Goal: Use online tool/utility: Utilize a website feature to perform a specific function

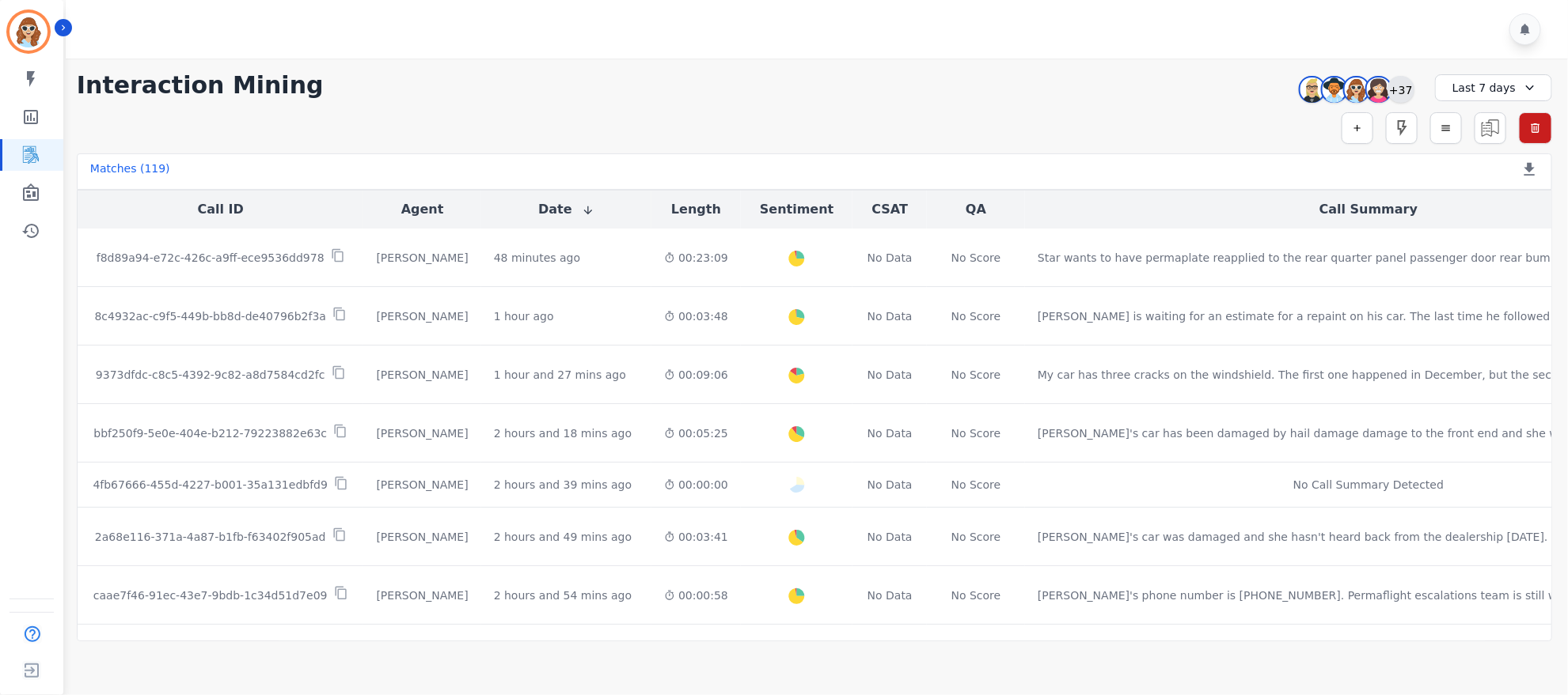
drag, startPoint x: 0, startPoint y: 0, endPoint x: 1403, endPoint y: 78, distance: 1405.2
click at [1403, 78] on div "+37" at bounding box center [1400, 89] width 27 height 27
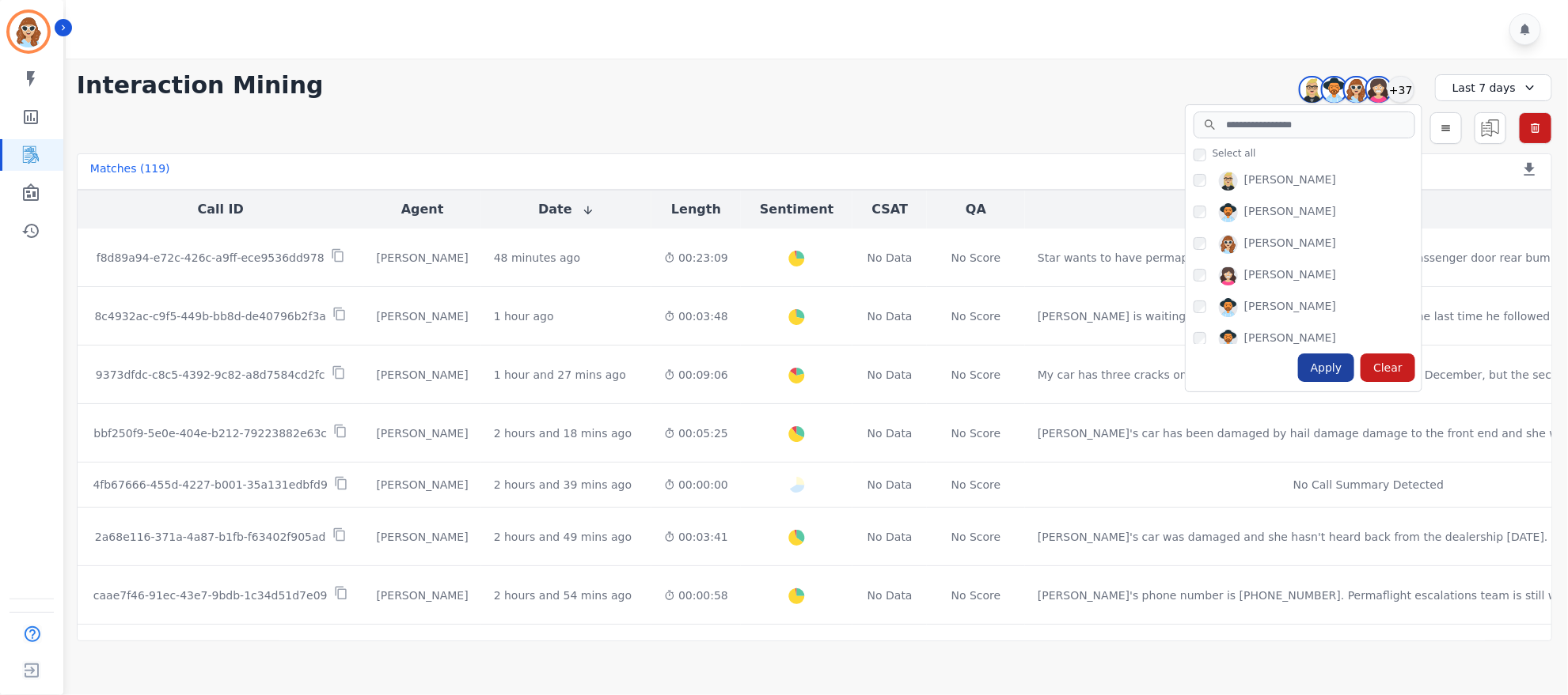
click at [1327, 375] on div "Apply" at bounding box center [1327, 367] width 57 height 29
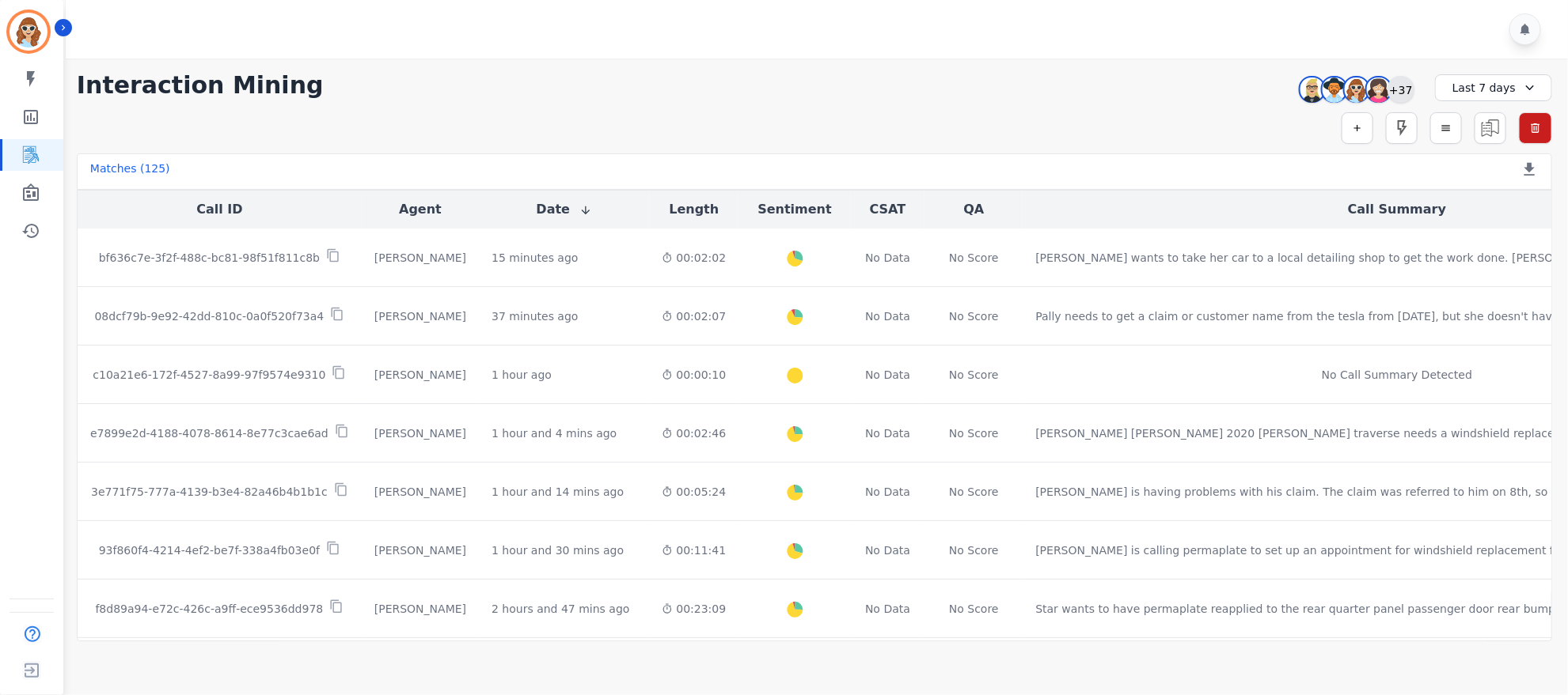
click at [1394, 91] on div "+37" at bounding box center [1400, 89] width 27 height 27
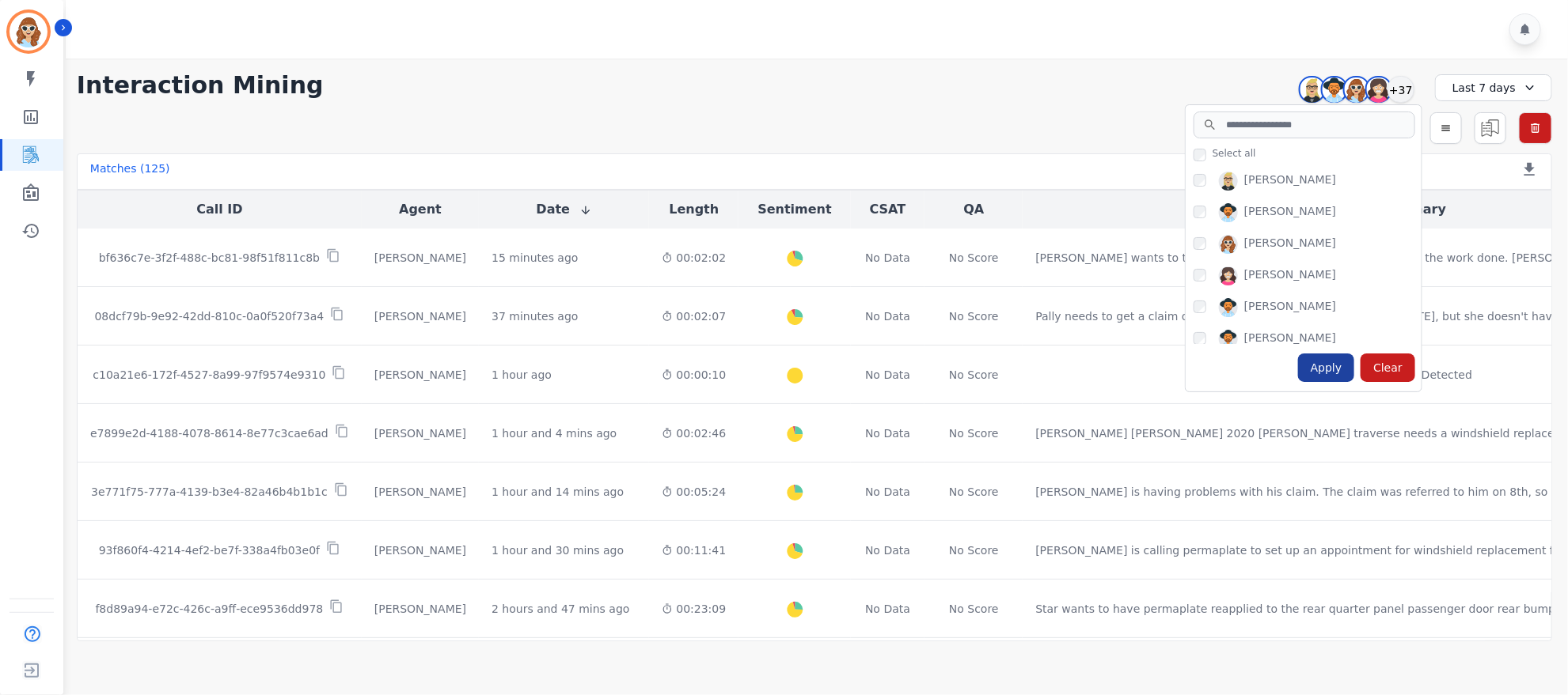
click at [1340, 373] on div "Apply" at bounding box center [1327, 367] width 57 height 29
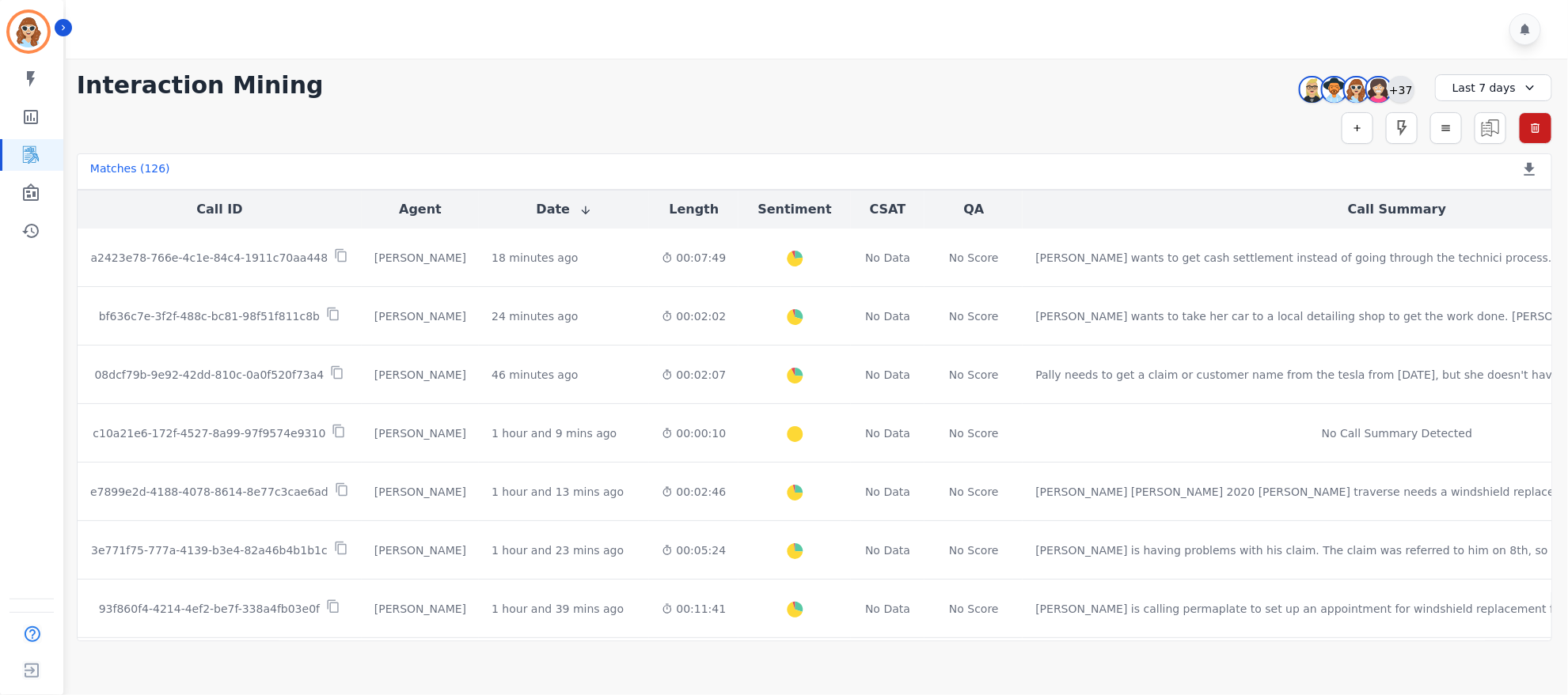
click at [1401, 96] on div "+37" at bounding box center [1400, 89] width 27 height 27
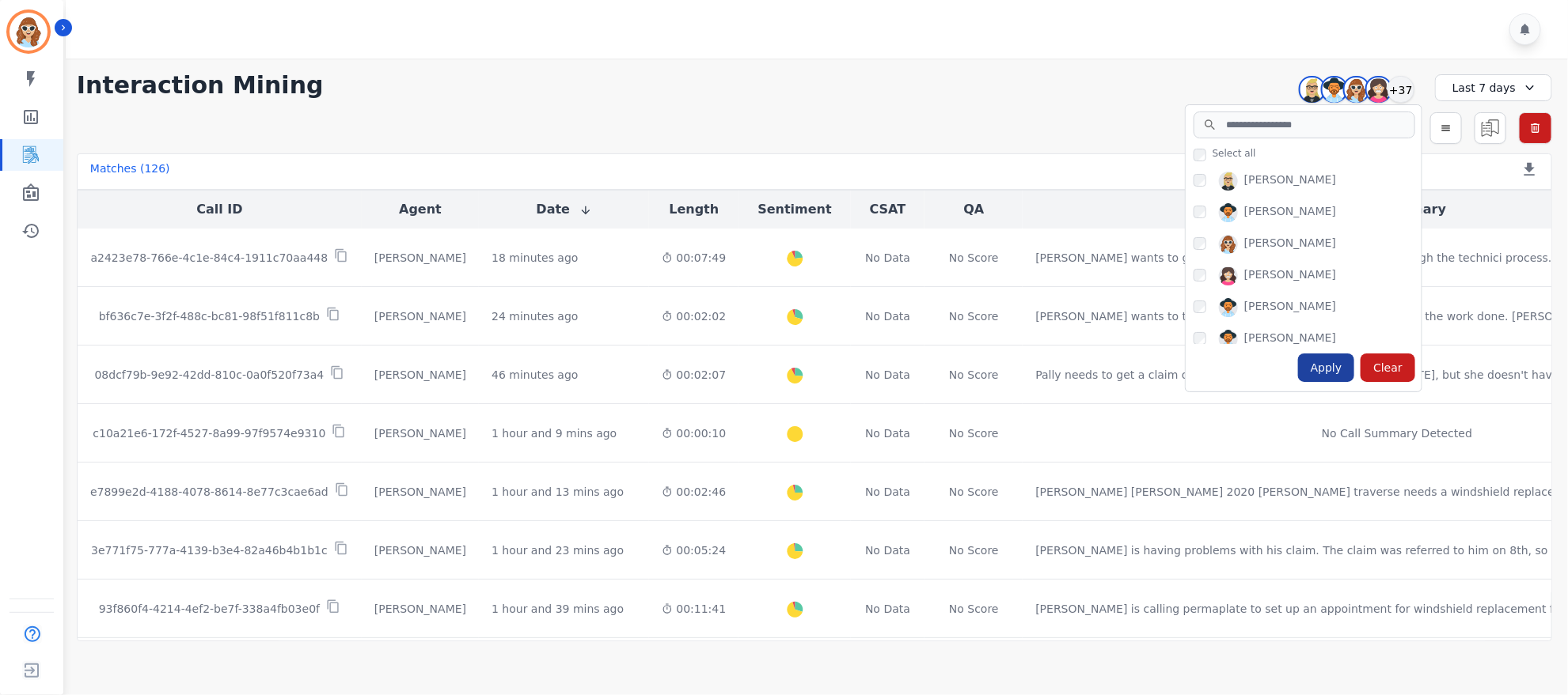
click at [1331, 364] on div "Apply" at bounding box center [1327, 367] width 57 height 29
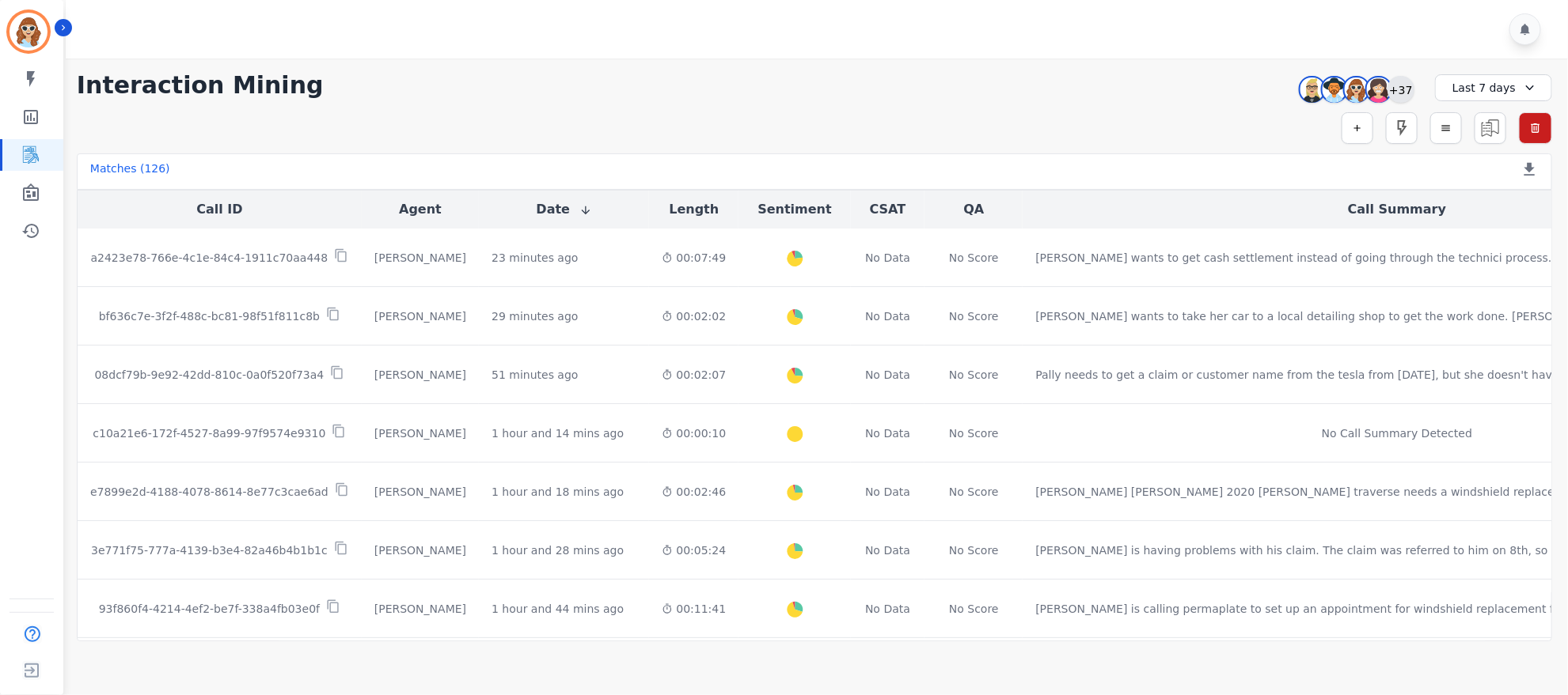
click at [1390, 90] on div "+37" at bounding box center [1400, 89] width 27 height 27
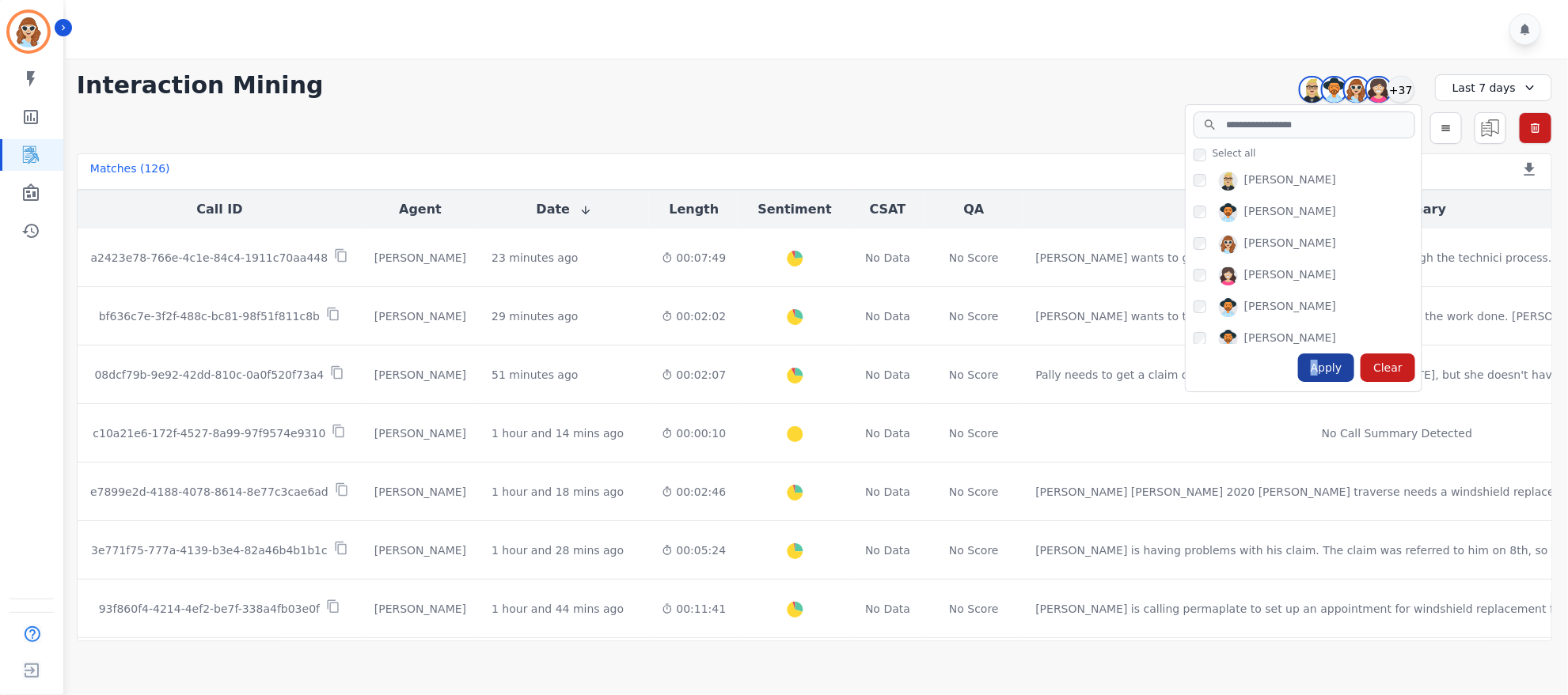
click at [1320, 370] on div "Apply" at bounding box center [1327, 367] width 57 height 29
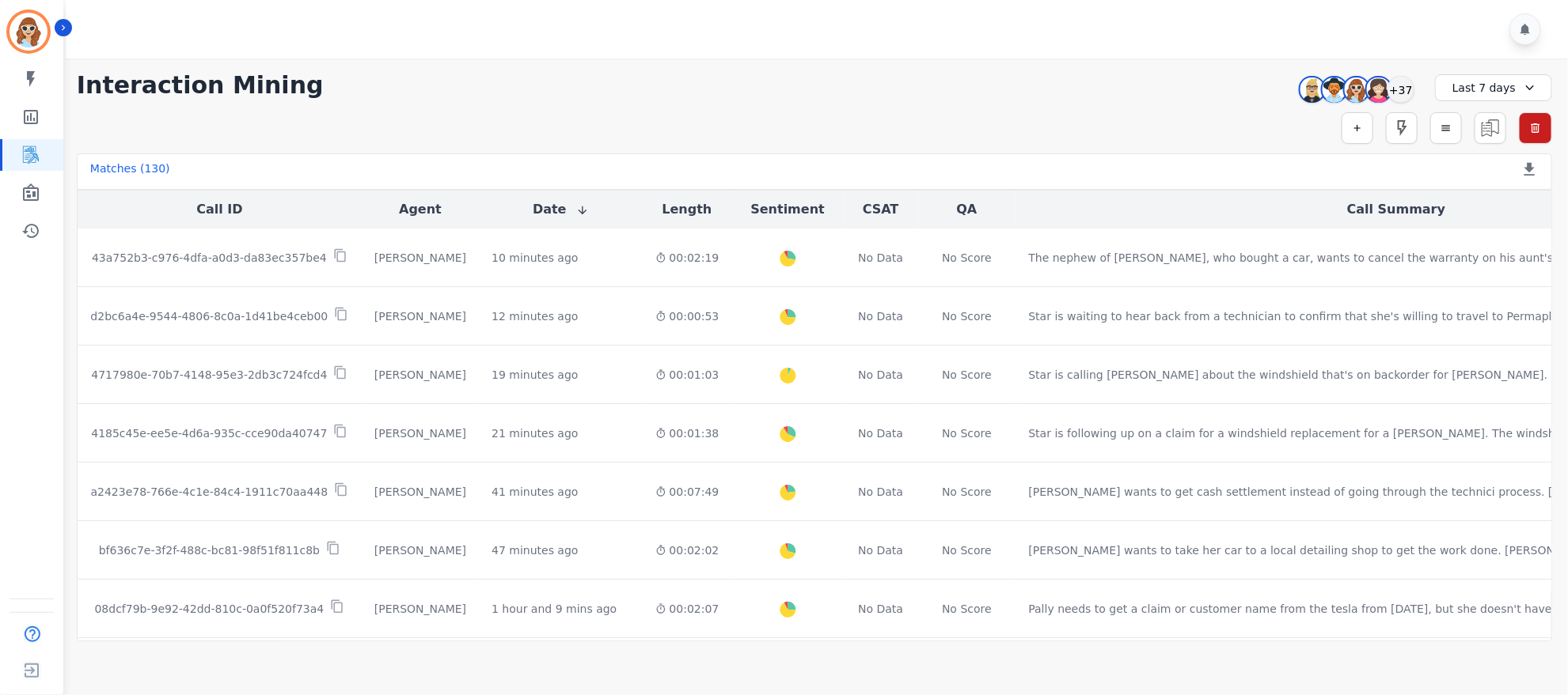
drag, startPoint x: 1105, startPoint y: 59, endPoint x: 549, endPoint y: 126, distance: 560.0
click at [549, 126] on div "Simple Search Metric Search Advanced Search Saved Rules Clear Filters" at bounding box center [814, 128] width 1476 height 31
click at [1406, 92] on div "+37" at bounding box center [1400, 89] width 27 height 27
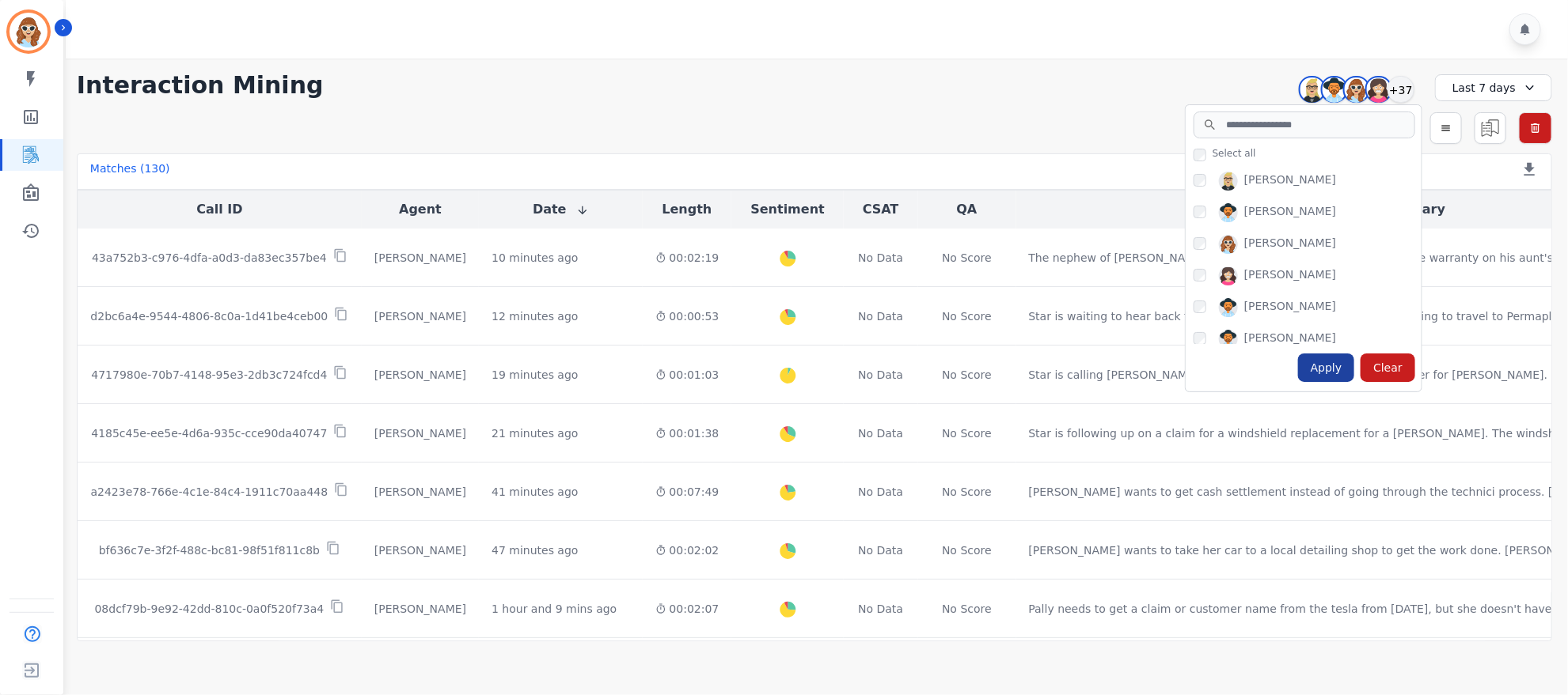
click at [1330, 373] on div "Apply" at bounding box center [1327, 367] width 57 height 29
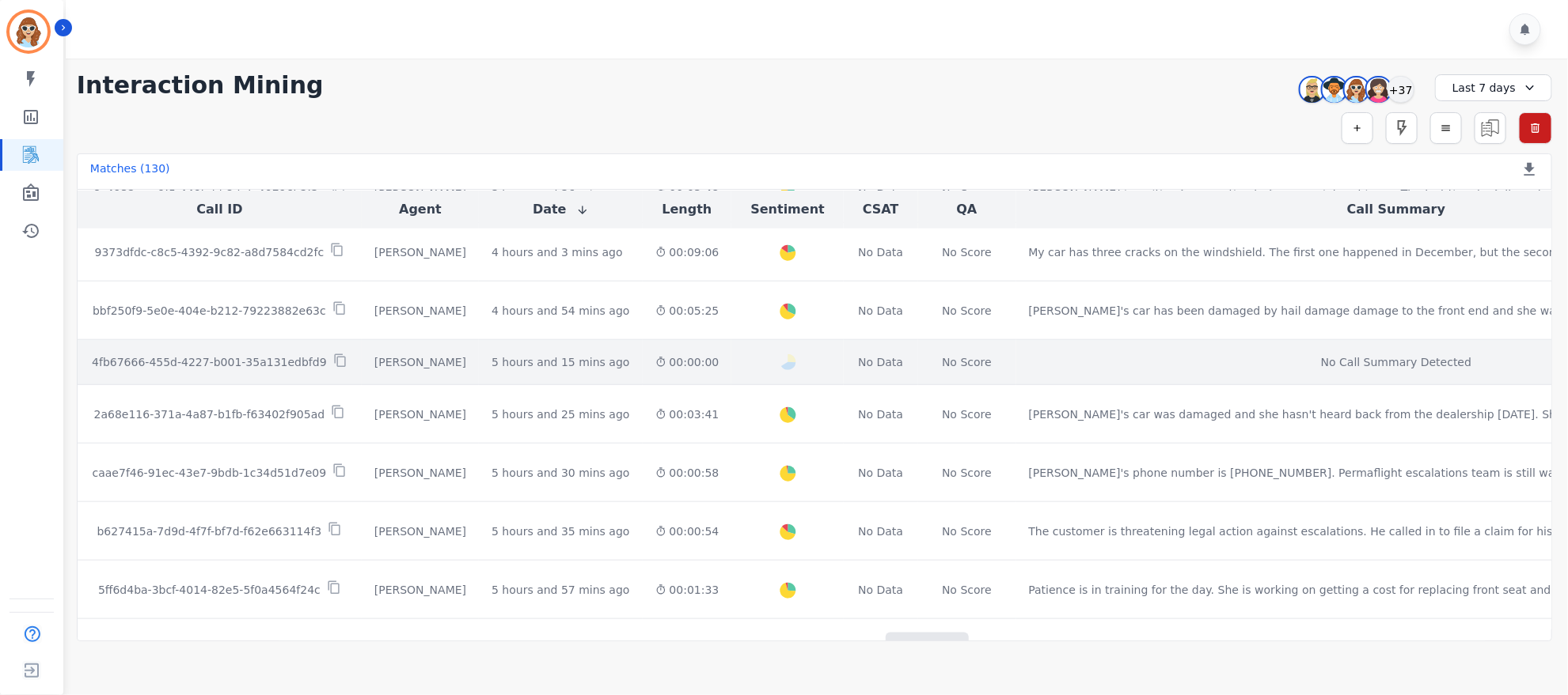
scroll to position [819, 0]
